Goal: Transaction & Acquisition: Purchase product/service

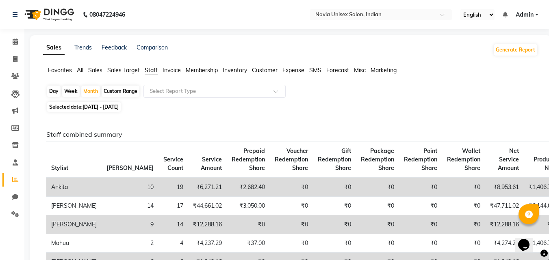
click at [115, 107] on span "[DATE] - [DATE]" at bounding box center [100, 107] width 36 height 6
select select "9"
select select "2025"
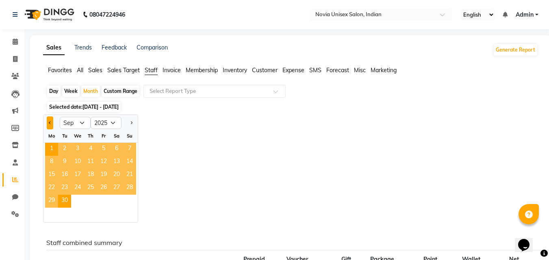
click at [53, 123] on button "Previous month" at bounding box center [50, 123] width 6 height 13
select select "8"
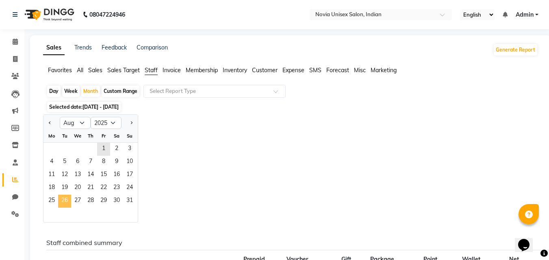
click at [68, 201] on span "26" at bounding box center [64, 201] width 13 height 13
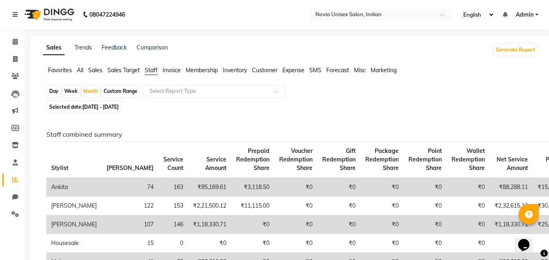
click at [98, 71] on span "Sales" at bounding box center [95, 70] width 14 height 7
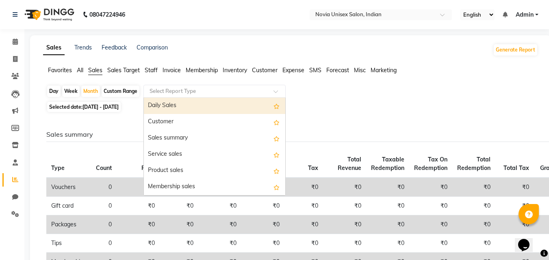
click at [171, 93] on input "text" at bounding box center [206, 91] width 117 height 8
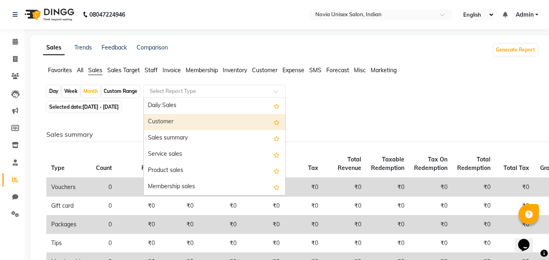
click at [171, 127] on div "Customer" at bounding box center [214, 122] width 141 height 16
select select "filtered_report"
select select "csv"
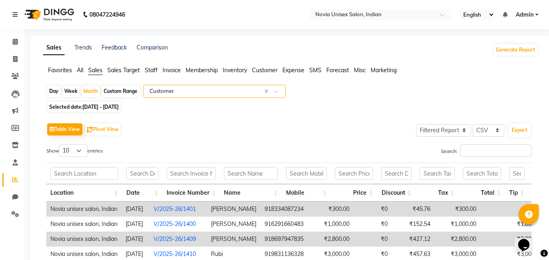
click at [119, 106] on span "[DATE] - [DATE]" at bounding box center [100, 107] width 36 height 6
select select "8"
select select "2025"
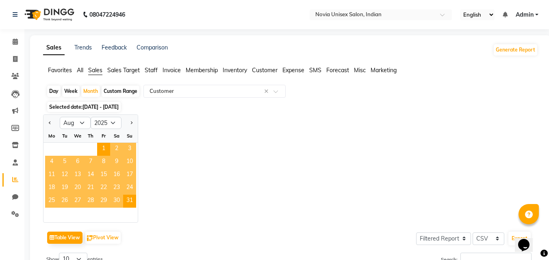
click at [65, 201] on span "26" at bounding box center [64, 201] width 13 height 13
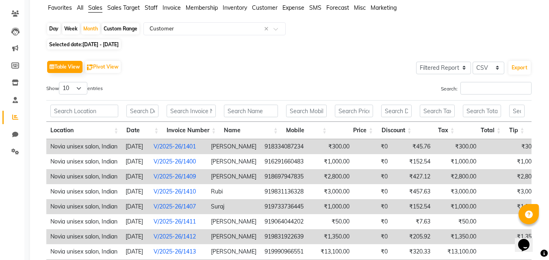
scroll to position [41, 0]
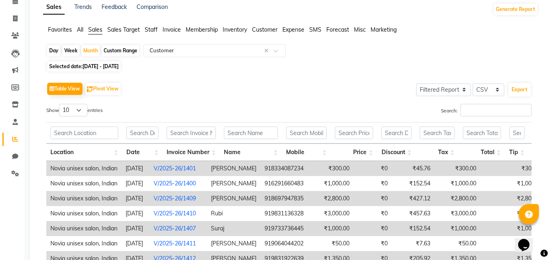
click at [113, 65] on span "[DATE] - [DATE]" at bounding box center [100, 66] width 36 height 6
select select "8"
select select "2025"
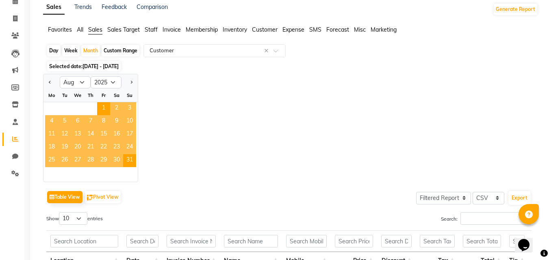
click at [187, 121] on div "Jan Feb Mar Apr May Jun [DATE] Aug Sep Oct Nov [DATE] 2016 2017 2018 2019 2020 …" at bounding box center [290, 128] width 495 height 108
click at [66, 161] on span "26" at bounding box center [64, 160] width 13 height 13
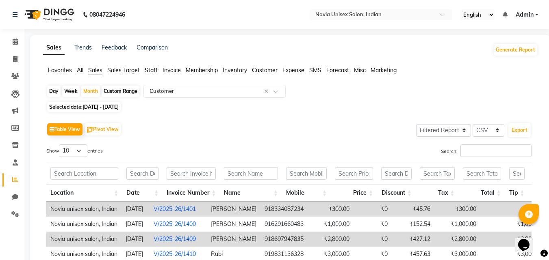
click at [104, 107] on span "[DATE] - [DATE]" at bounding box center [100, 107] width 36 height 6
select select "8"
select select "2025"
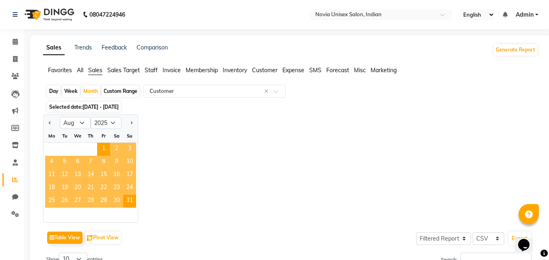
click at [63, 108] on span "Selected date: [DATE] - [DATE]" at bounding box center [84, 107] width 74 height 10
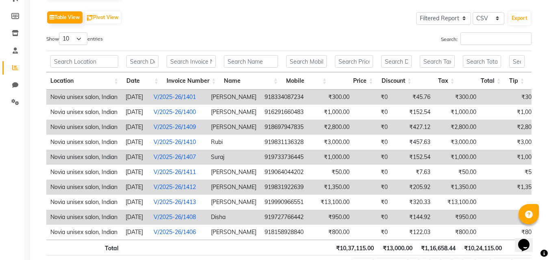
scroll to position [122, 0]
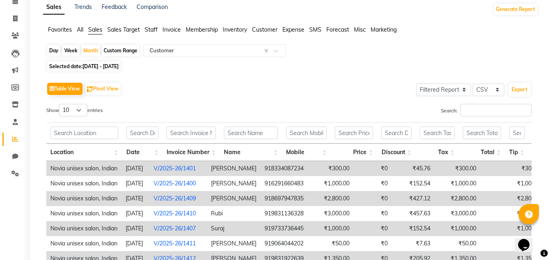
click at [113, 65] on span "[DATE] - [DATE]" at bounding box center [100, 66] width 36 height 6
select select "8"
select select "2025"
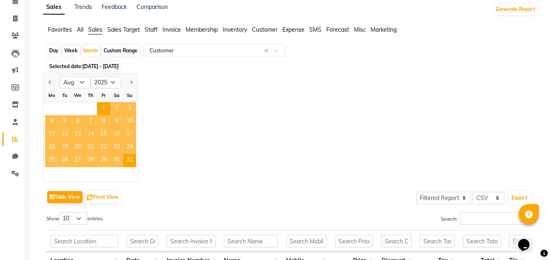
click at [54, 161] on span "25" at bounding box center [51, 160] width 13 height 13
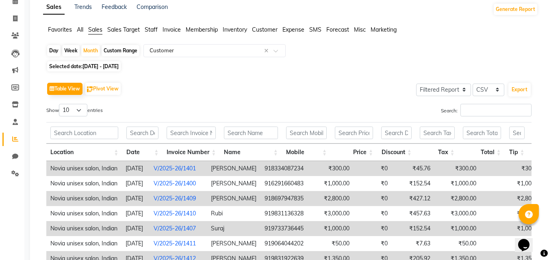
click at [116, 65] on span "[DATE] - [DATE]" at bounding box center [100, 66] width 36 height 6
select select "8"
select select "2025"
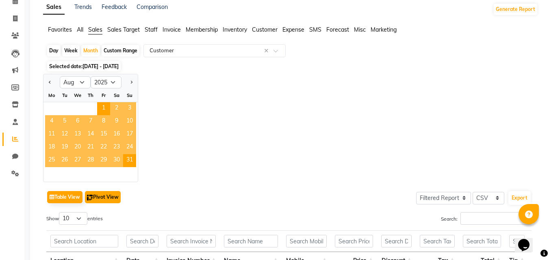
click at [98, 198] on button "Pivot View" at bounding box center [103, 197] width 36 height 12
select select "full_report"
select select "csv"
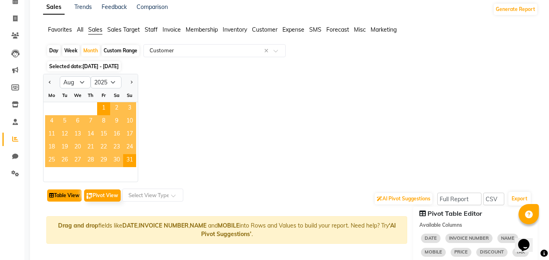
click at [70, 197] on button "Table View" at bounding box center [64, 196] width 35 height 12
select select "filtered_report"
select select "csv"
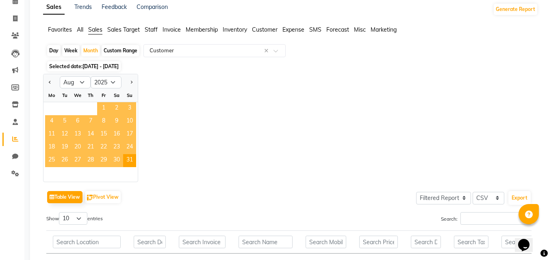
click at [104, 108] on span "1" at bounding box center [103, 108] width 13 height 13
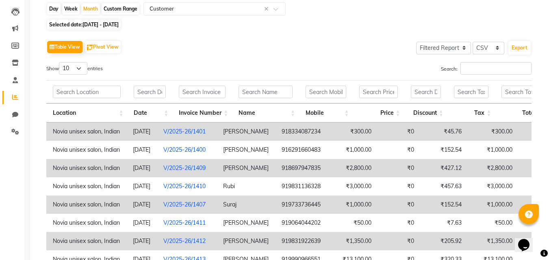
scroll to position [81, 0]
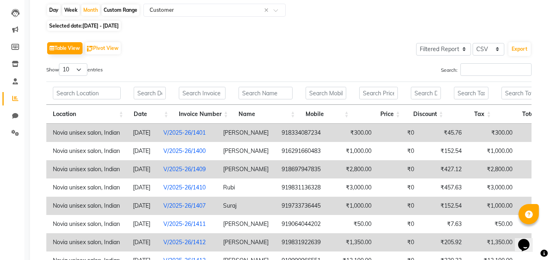
click at [105, 26] on span "[DATE] - [DATE]" at bounding box center [100, 26] width 36 height 6
select select "8"
select select "2025"
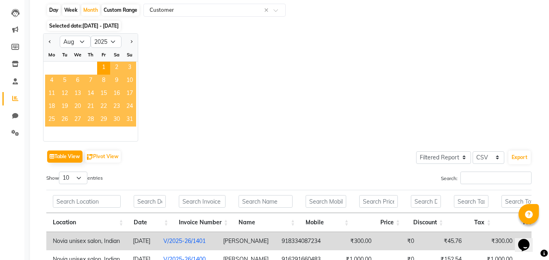
click at [130, 119] on span "31" at bounding box center [129, 120] width 13 height 13
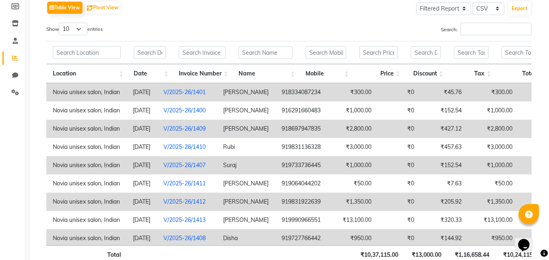
scroll to position [6, 0]
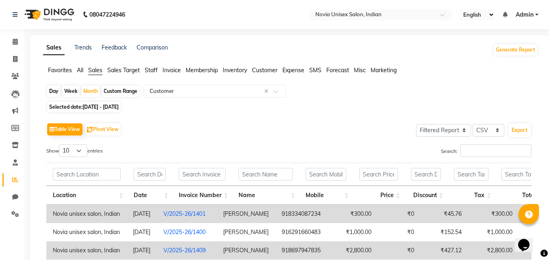
click at [119, 108] on span "[DATE] - [DATE]" at bounding box center [100, 107] width 36 height 6
select select "8"
select select "2025"
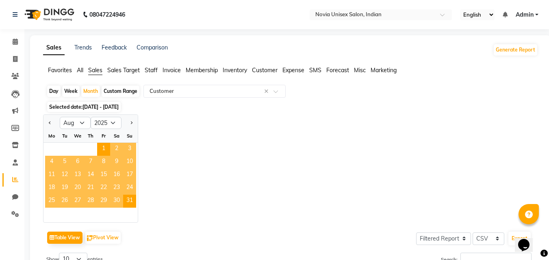
click at [64, 202] on span "26" at bounding box center [64, 201] width 13 height 13
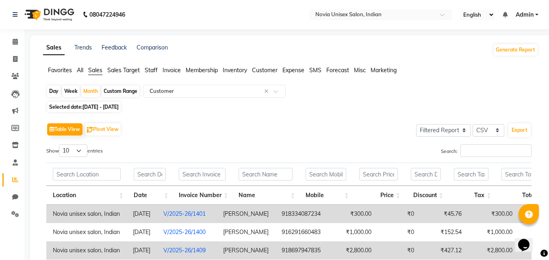
click at [119, 107] on span "[DATE] - [DATE]" at bounding box center [100, 107] width 36 height 6
select select "8"
select select "2025"
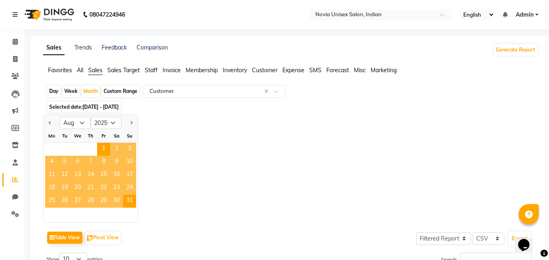
click at [69, 200] on span "26" at bounding box center [64, 201] width 13 height 13
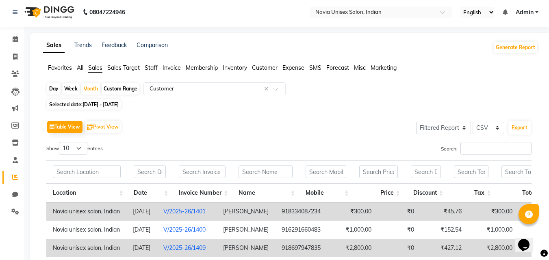
scroll to position [0, 0]
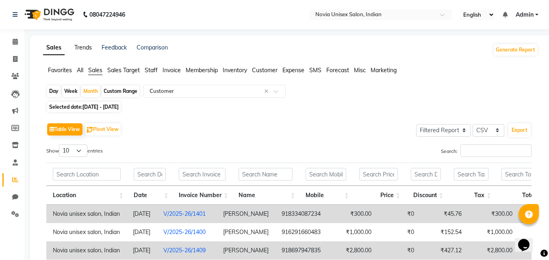
click at [82, 45] on link "Trends" at bounding box center [82, 47] width 17 height 7
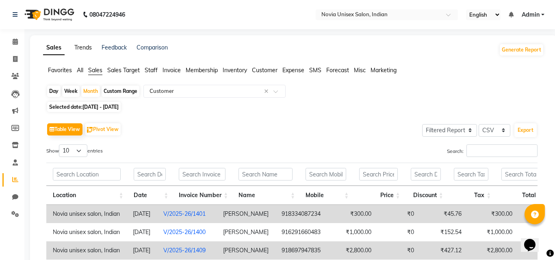
select select "by_client"
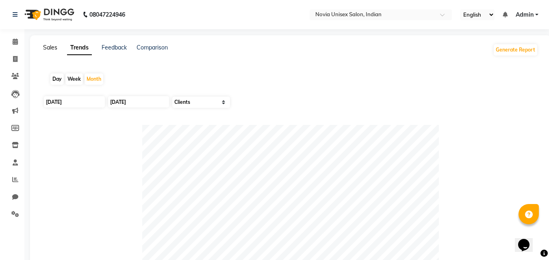
click at [47, 49] on link "Sales" at bounding box center [50, 47] width 14 height 7
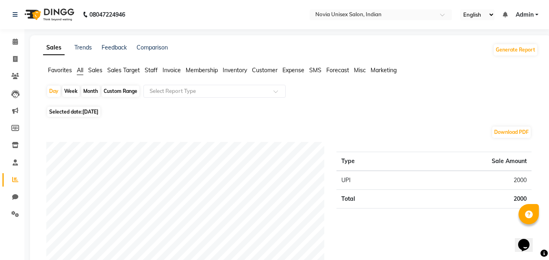
click at [94, 114] on span "[DATE]" at bounding box center [90, 112] width 16 height 6
select select "9"
select select "2025"
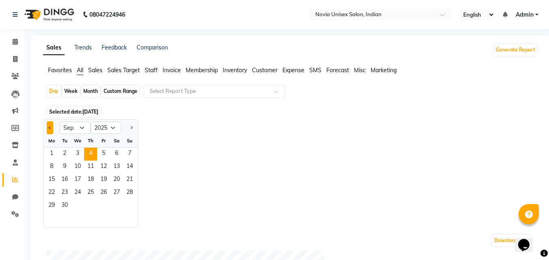
click at [48, 129] on button "Previous month" at bounding box center [50, 127] width 6 height 13
select select "8"
click at [63, 208] on span "26" at bounding box center [64, 206] width 13 height 13
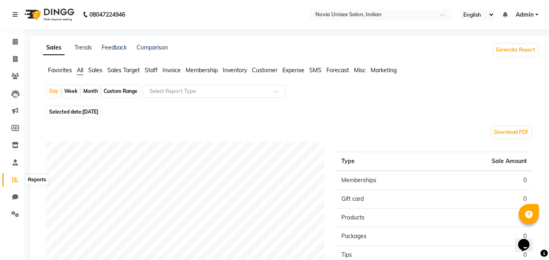
click at [14, 181] on icon at bounding box center [15, 180] width 6 height 6
click at [93, 72] on span "Sales" at bounding box center [95, 70] width 14 height 7
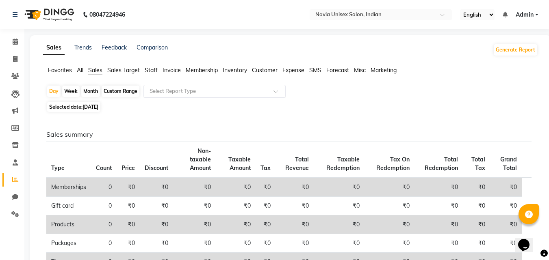
click at [166, 91] on input "text" at bounding box center [206, 91] width 117 height 8
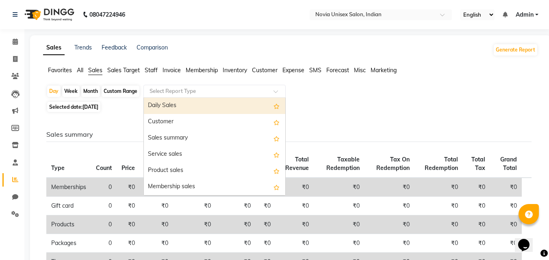
click at [172, 106] on div "Daily Sales" at bounding box center [214, 106] width 141 height 16
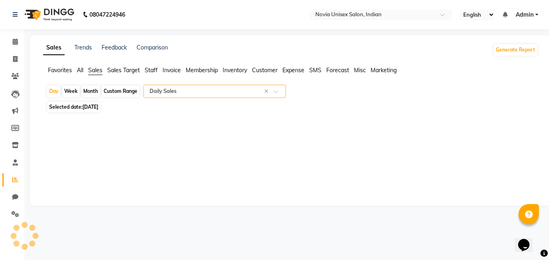
select select "filtered_report"
select select "csv"
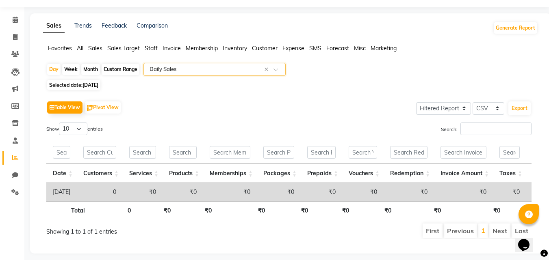
scroll to position [40, 0]
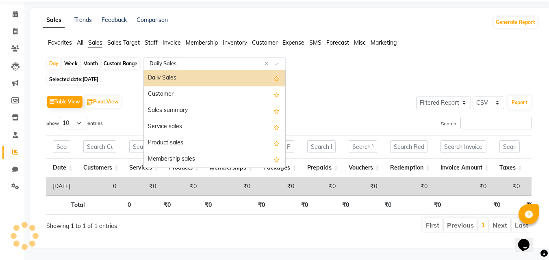
click at [169, 60] on input "text" at bounding box center [206, 64] width 117 height 8
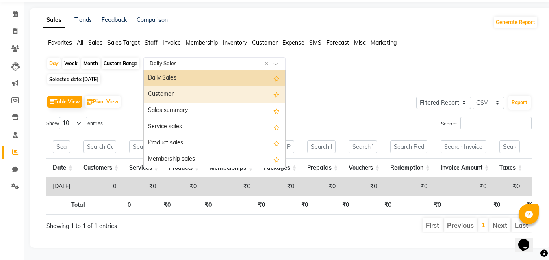
click at [163, 87] on div "Customer" at bounding box center [214, 95] width 141 height 16
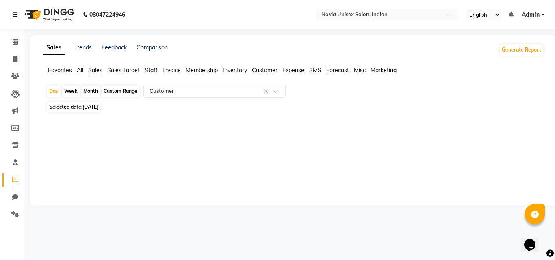
click at [95, 108] on span "[DATE]" at bounding box center [90, 107] width 16 height 6
select select "8"
select select "2025"
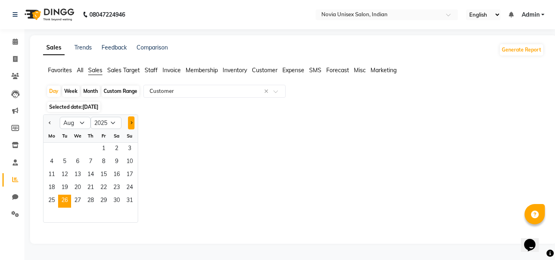
click at [131, 123] on span "Next month" at bounding box center [131, 122] width 3 height 3
select select "9"
click at [87, 146] on span "4" at bounding box center [90, 149] width 13 height 13
select select "filtered_report"
select select "csv"
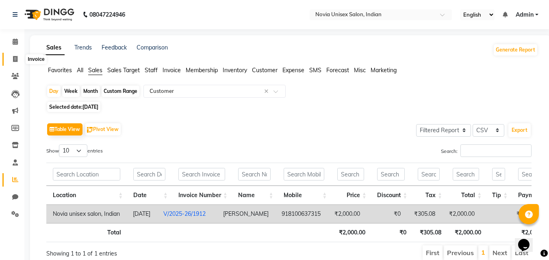
click at [15, 61] on icon at bounding box center [15, 59] width 4 height 6
select select "service"
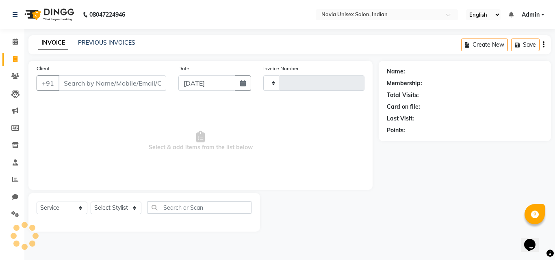
type input "1913"
select select "8772"
click at [119, 90] on input "Client" at bounding box center [112, 83] width 108 height 15
click at [298, 84] on select "V/2025 V/2025-26" at bounding box center [288, 83] width 51 height 15
click at [320, 120] on span "Select & add items from the list below" at bounding box center [201, 141] width 328 height 81
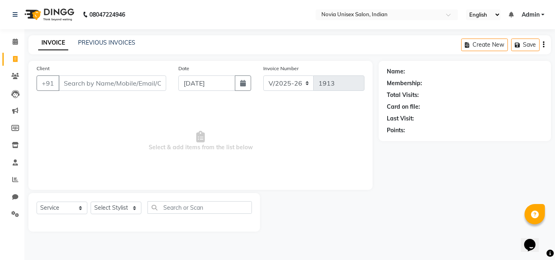
click at [173, 129] on span "Select & add items from the list below" at bounding box center [201, 141] width 328 height 81
click at [85, 87] on input "Client" at bounding box center [112, 83] width 108 height 15
paste input "9475304411"
type input "9475304411"
click at [155, 88] on button "Add Client" at bounding box center [145, 83] width 42 height 15
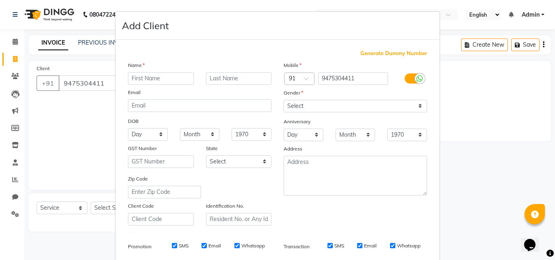
click at [373, 54] on span "Generate Dummy Number" at bounding box center [393, 54] width 67 height 8
type input "1388500000001"
checkbox input "false"
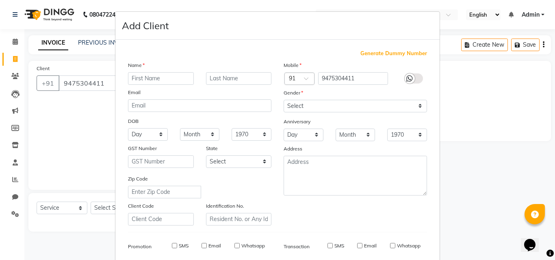
checkbox input "false"
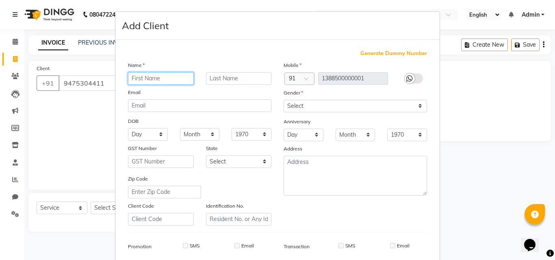
click at [169, 76] on input "text" at bounding box center [161, 78] width 66 height 13
type input "rahul"
click at [218, 75] on input "text" at bounding box center [239, 78] width 66 height 13
type input "biswas"
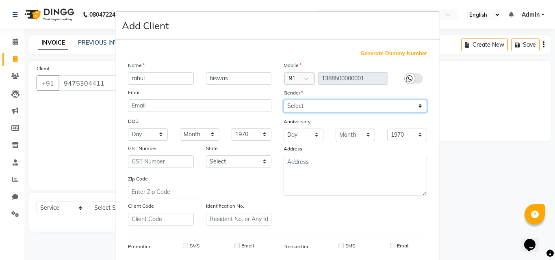
click at [332, 107] on select "Select [DEMOGRAPHIC_DATA] [DEMOGRAPHIC_DATA] Other Prefer Not To Say" at bounding box center [355, 106] width 143 height 13
select select "[DEMOGRAPHIC_DATA]"
click at [284, 100] on select "Select [DEMOGRAPHIC_DATA] [DEMOGRAPHIC_DATA] Other Prefer Not To Say" at bounding box center [355, 106] width 143 height 13
click at [412, 76] on label at bounding box center [414, 79] width 18 height 10
click at [409, 79] on icon at bounding box center [409, 78] width 6 height 7
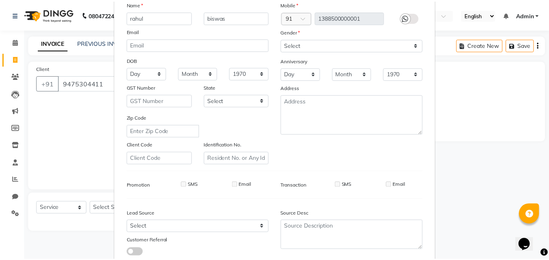
scroll to position [115, 0]
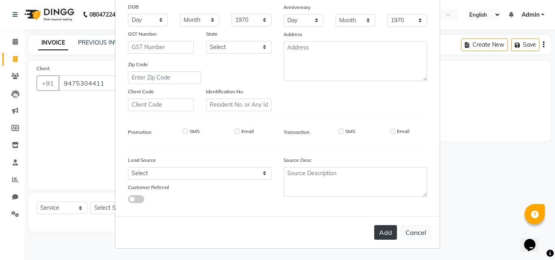
click at [386, 227] on button "Add" at bounding box center [385, 232] width 23 height 15
type input "1388500000001"
select select
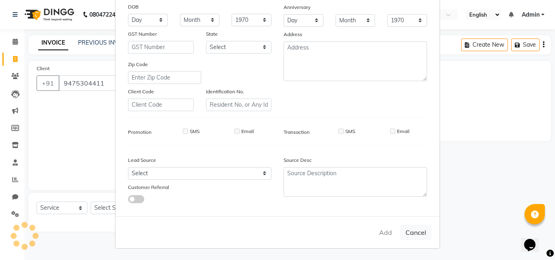
select select
checkbox input "false"
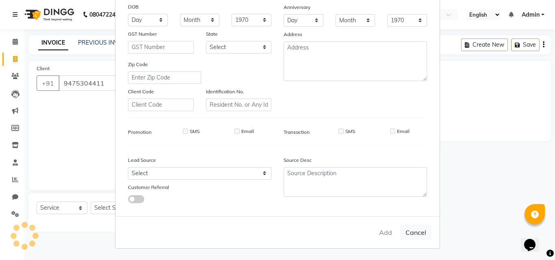
checkbox input "false"
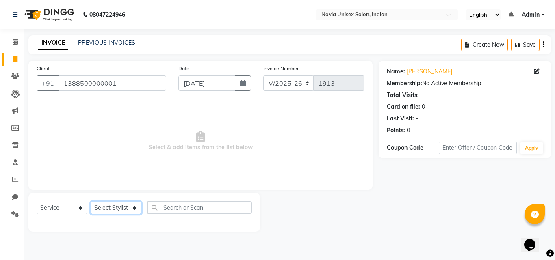
click at [120, 211] on select "Select Stylist [PERSON_NAME] [PERSON_NAME] housesale [PERSON_NAME] [PERSON_NAME…" at bounding box center [116, 208] width 51 height 13
select select "89585"
click at [91, 202] on select "Select Stylist [PERSON_NAME] [PERSON_NAME] housesale [PERSON_NAME] [PERSON_NAME…" at bounding box center [116, 208] width 51 height 13
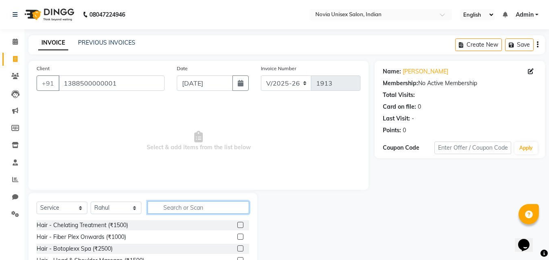
click at [189, 211] on input "text" at bounding box center [198, 207] width 102 height 13
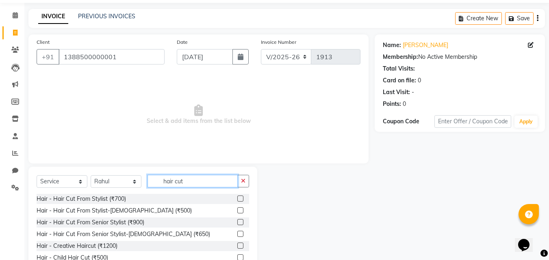
scroll to position [41, 0]
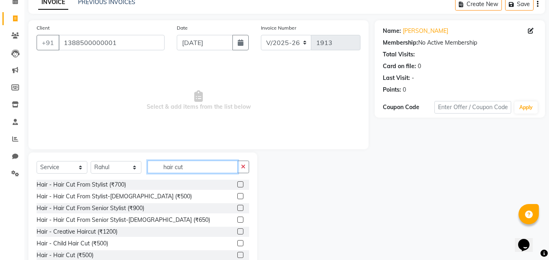
type input "hair cut"
click at [237, 198] on label at bounding box center [240, 196] width 6 height 6
click at [237, 198] on input "checkbox" at bounding box center [239, 196] width 5 height 5
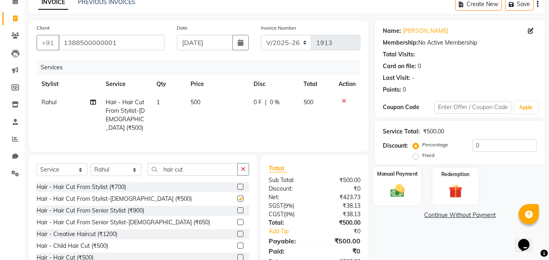
checkbox input "false"
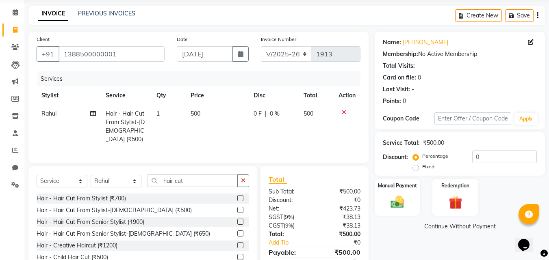
scroll to position [65, 0]
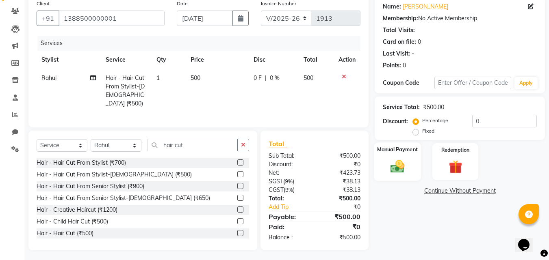
click at [396, 166] on img at bounding box center [397, 166] width 23 height 16
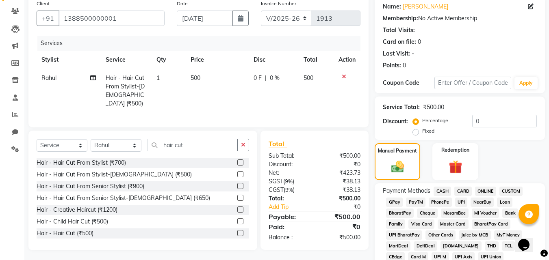
click at [441, 192] on span "CASH" at bounding box center [441, 191] width 17 height 9
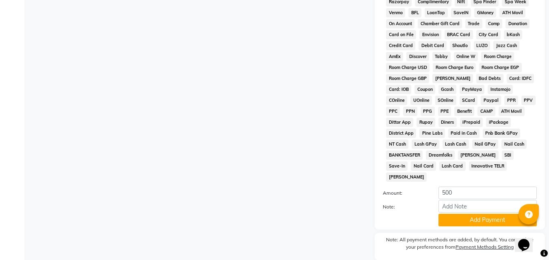
scroll to position [361, 0]
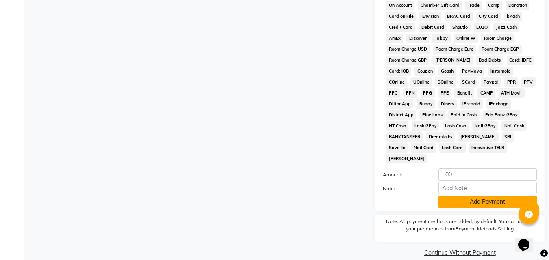
click at [483, 196] on button "Add Payment" at bounding box center [487, 202] width 98 height 13
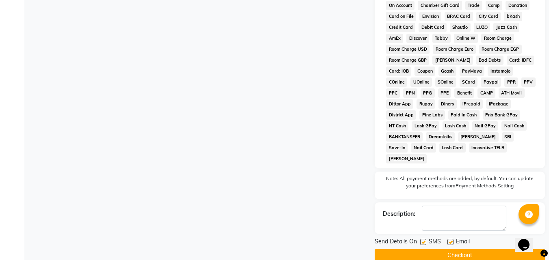
click at [440, 249] on button "Checkout" at bounding box center [459, 255] width 170 height 13
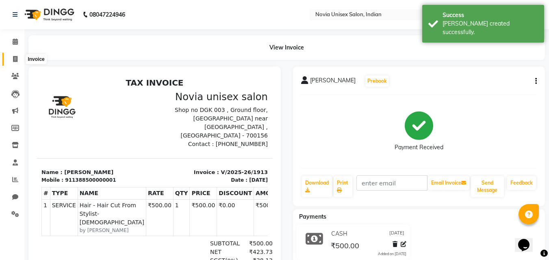
click at [17, 60] on icon at bounding box center [15, 59] width 4 height 6
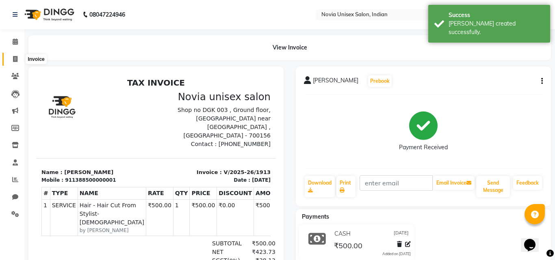
select select "service"
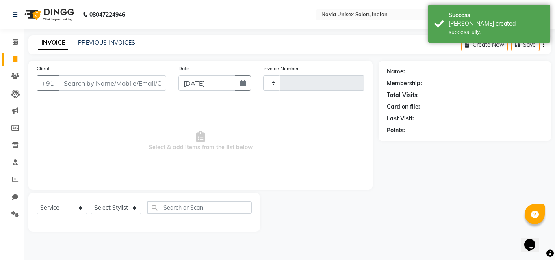
type input "1914"
select select "8772"
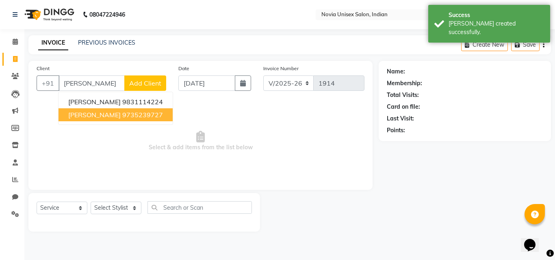
click at [136, 112] on ngb-highlight "9735239727" at bounding box center [142, 115] width 41 height 8
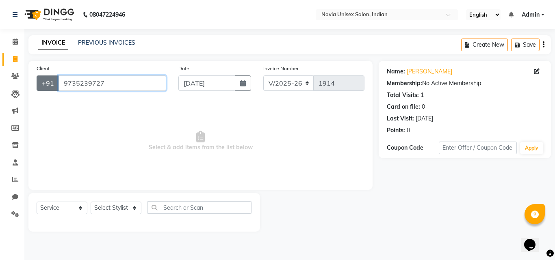
drag, startPoint x: 121, startPoint y: 82, endPoint x: 37, endPoint y: 83, distance: 84.1
click at [37, 83] on div "[PHONE_NUMBER]" at bounding box center [102, 83] width 130 height 15
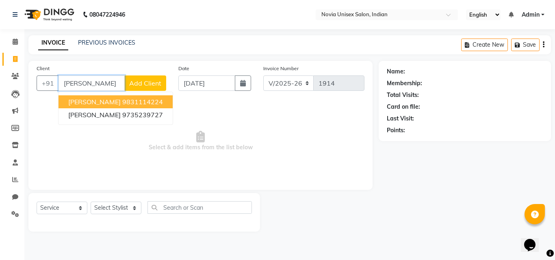
click at [143, 105] on button "[PERSON_NAME] 9831114224" at bounding box center [115, 101] width 114 height 13
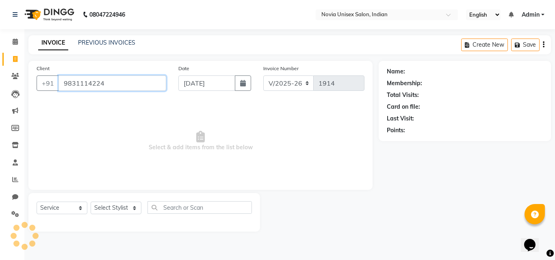
type input "9831114224"
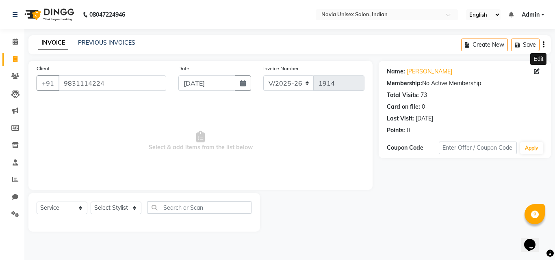
click at [534, 71] on icon at bounding box center [537, 72] width 6 height 6
select select "[DEMOGRAPHIC_DATA]"
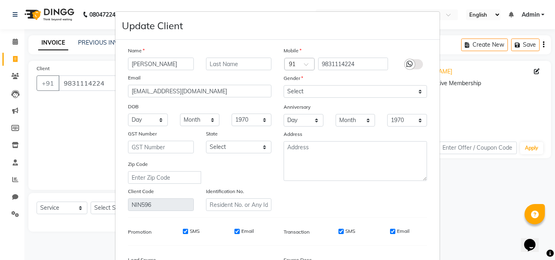
click at [467, 182] on ngb-modal-window "Update Client Name [PERSON_NAME] Email [EMAIL_ADDRESS][DOMAIN_NAME] DOB Day 01 …" at bounding box center [277, 130] width 555 height 260
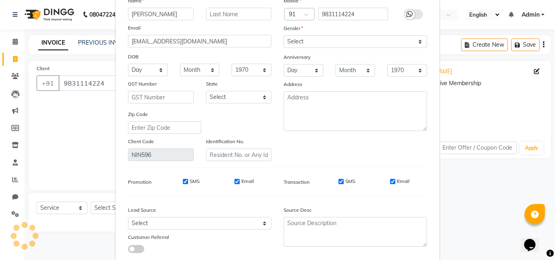
scroll to position [100, 0]
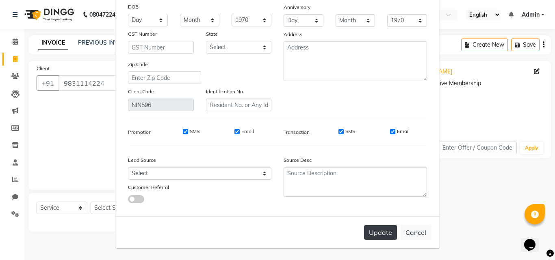
click at [377, 231] on button "Update" at bounding box center [380, 232] width 33 height 15
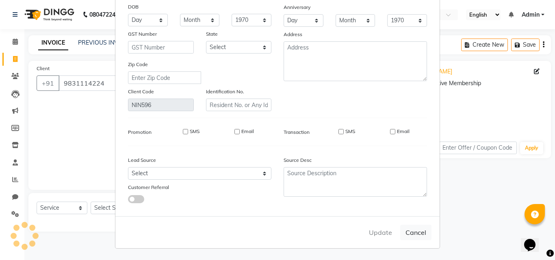
select select
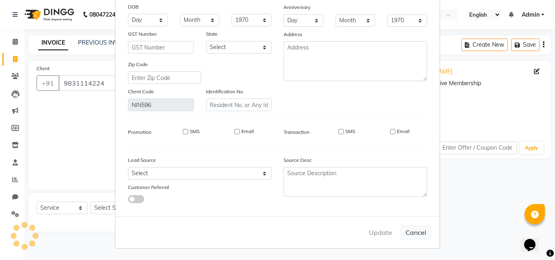
select select
checkbox input "false"
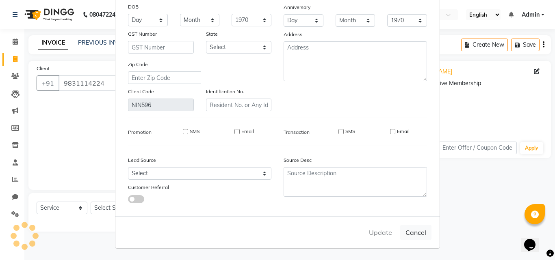
checkbox input "false"
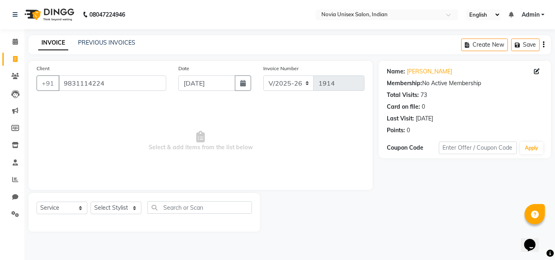
click at [544, 45] on icon "button" at bounding box center [544, 45] width 2 height 0
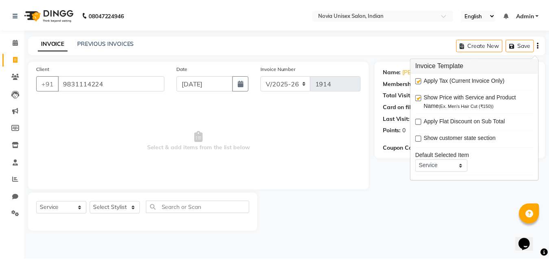
scroll to position [40, 0]
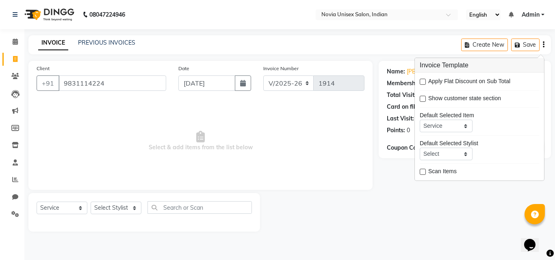
click at [367, 159] on div "Client [PHONE_NUMBER] Date [DATE] Invoice Number V/2025 V/[PHONE_NUMBER] Select…" at bounding box center [200, 125] width 344 height 129
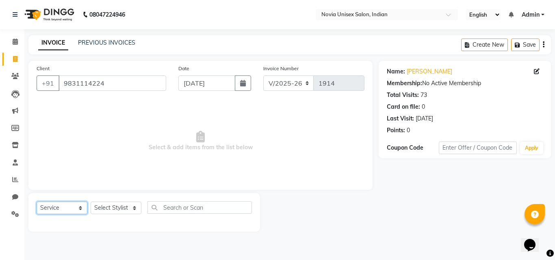
click at [77, 209] on select "Select Service Product Membership Package Voucher Prepaid Gift Card" at bounding box center [62, 208] width 51 height 13
click at [37, 202] on select "Select Service Product Membership Package Voucher Prepaid Gift Card" at bounding box center [62, 208] width 51 height 13
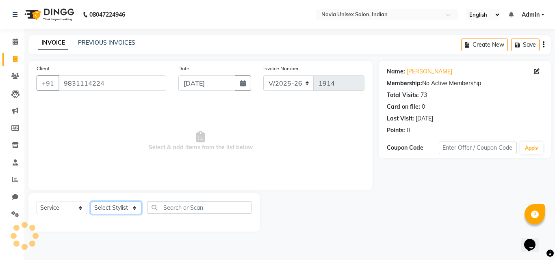
click at [114, 208] on select "Select Stylist [PERSON_NAME] [PERSON_NAME] housesale [PERSON_NAME] [PERSON_NAME…" at bounding box center [116, 208] width 51 height 13
select select "89593"
click at [91, 202] on select "Select Stylist [PERSON_NAME] [PERSON_NAME] housesale [PERSON_NAME] [PERSON_NAME…" at bounding box center [116, 208] width 51 height 13
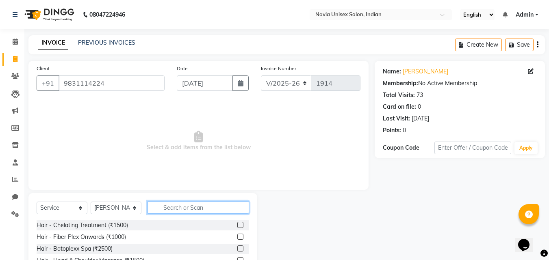
click at [185, 207] on input "text" at bounding box center [198, 207] width 102 height 13
type input "hair cut"
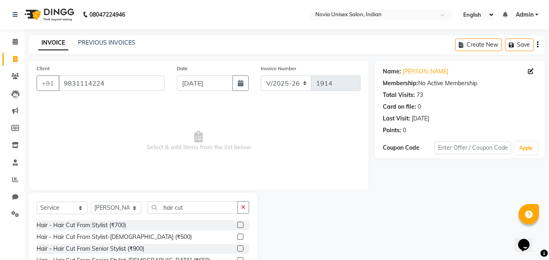
click at [237, 234] on label at bounding box center [240, 237] width 6 height 6
click at [237, 235] on input "checkbox" at bounding box center [239, 237] width 5 height 5
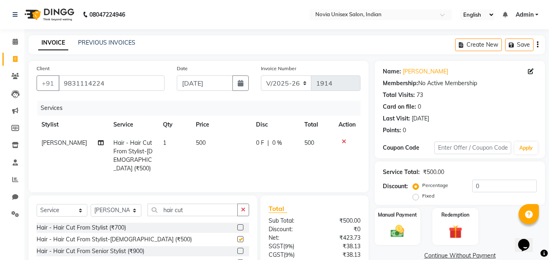
checkbox input "false"
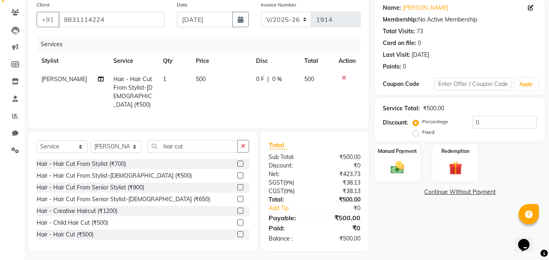
scroll to position [65, 0]
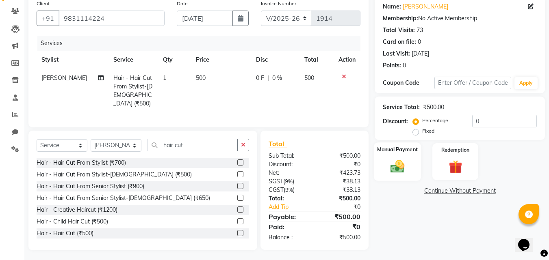
click at [401, 161] on img at bounding box center [397, 166] width 23 height 16
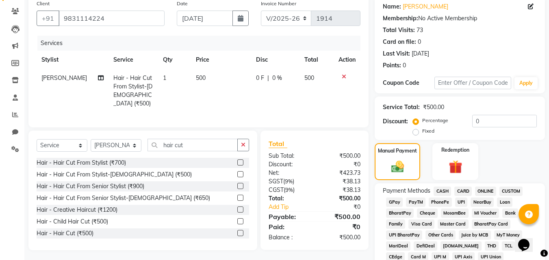
click at [445, 190] on span "CASH" at bounding box center [441, 191] width 17 height 9
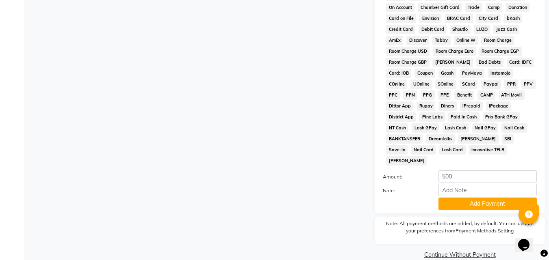
scroll to position [361, 0]
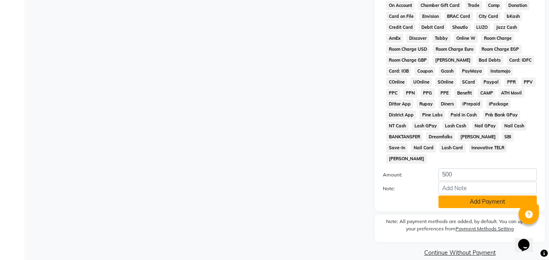
click at [494, 196] on button "Add Payment" at bounding box center [487, 202] width 98 height 13
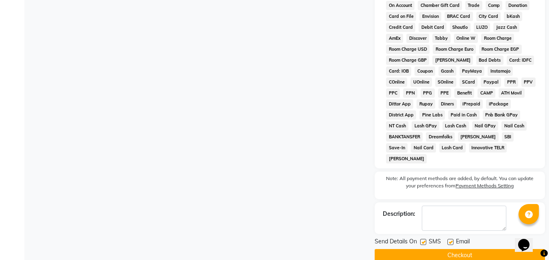
click at [455, 249] on button "Checkout" at bounding box center [459, 255] width 170 height 13
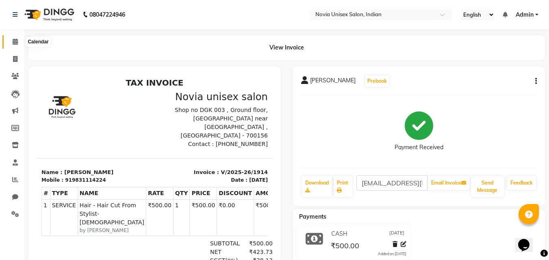
click at [15, 42] on icon at bounding box center [15, 42] width 5 height 6
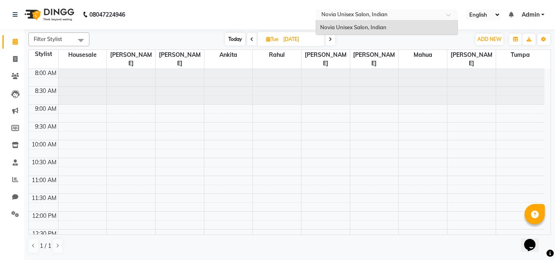
click at [450, 16] on span at bounding box center [451, 17] width 10 height 8
click at [450, 15] on span at bounding box center [451, 17] width 10 height 8
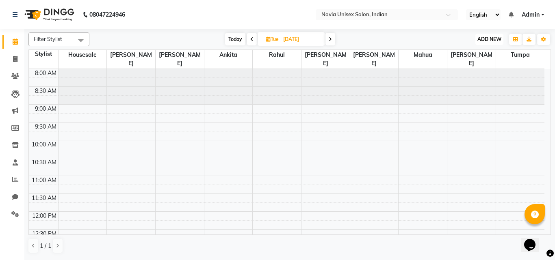
click at [480, 41] on span "ADD NEW" at bounding box center [489, 39] width 24 height 6
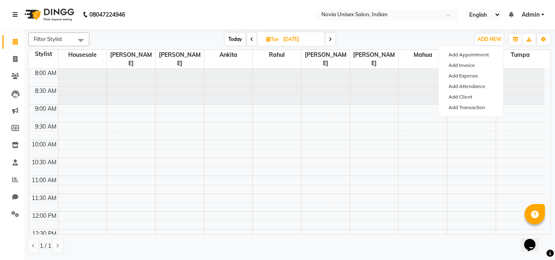
click at [13, 13] on icon at bounding box center [15, 15] width 5 height 6
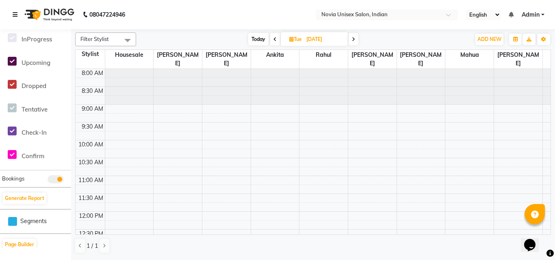
scroll to position [236, 0]
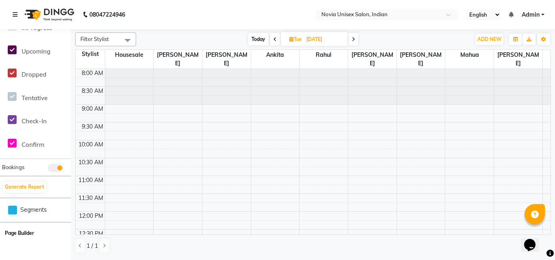
click at [24, 235] on button "Page Builder" at bounding box center [19, 233] width 33 height 11
